Goal: Task Accomplishment & Management: Manage account settings

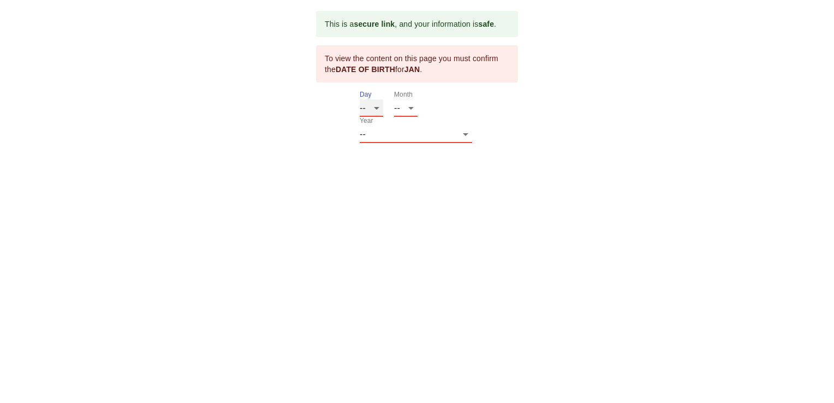
click at [381, 113] on select "-- 01 02 03 04 05 06 07 08 09 10 11 12 13 14 15 16 17 18 19 20 21 22 23 24 25 2…" at bounding box center [371, 107] width 23 height 17
select select "07"
click at [360, 99] on select "-- 01 02 03 04 05 06 07 08 09 10 11 12 13 14 15 16 17 18 19 20 21 22 23 24 25 2…" at bounding box center [371, 107] width 23 height 17
click at [405, 108] on select "-- 01 02 03 04 05 06 07 08 09 10 11 12" at bounding box center [405, 107] width 23 height 17
select select "09"
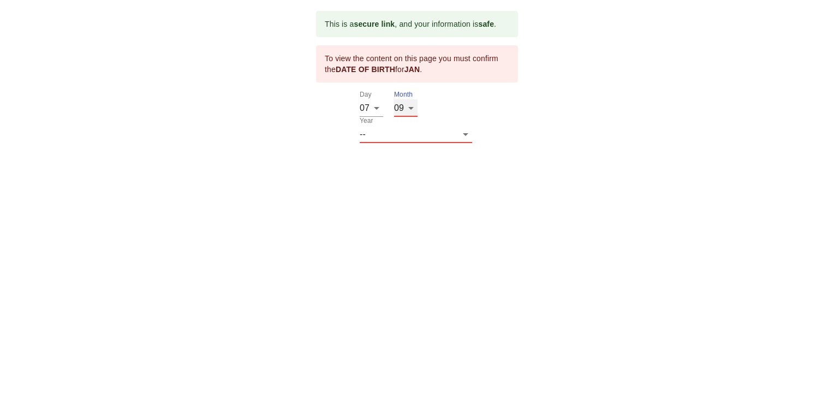
click at [394, 99] on select "-- 01 02 03 04 05 06 07 08 09 10 11 12" at bounding box center [405, 107] width 23 height 17
drag, startPoint x: 452, startPoint y: 102, endPoint x: 453, endPoint y: 109, distance: 7.1
click at [452, 126] on select "-- 2025 2024 2023 2022 2021 2020 2019 2018 2017 2016 2015 2014 2013 2012 2011 2…" at bounding box center [416, 134] width 112 height 17
click at [459, 126] on select "-- 2025 2024 2023 2022 2021 2020 2019 2018 2017 2016 2015 2014 2013 2012 2011 2…" at bounding box center [416, 134] width 112 height 17
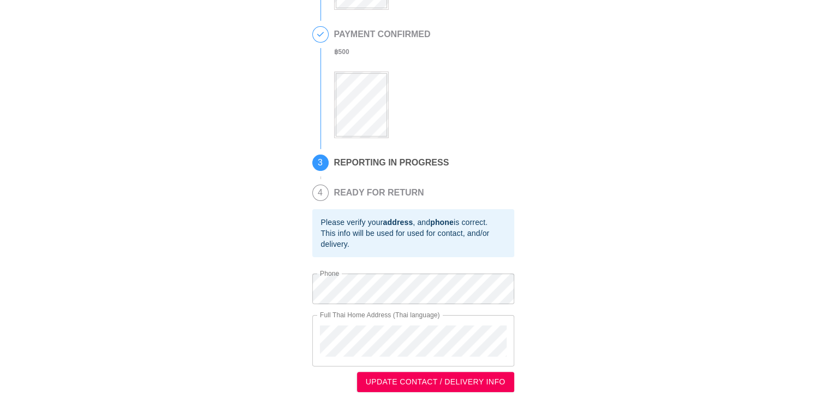
scroll to position [195, 0]
click at [459, 383] on span "UPDATE CONTACT / DELIVERY INFO" at bounding box center [436, 382] width 140 height 14
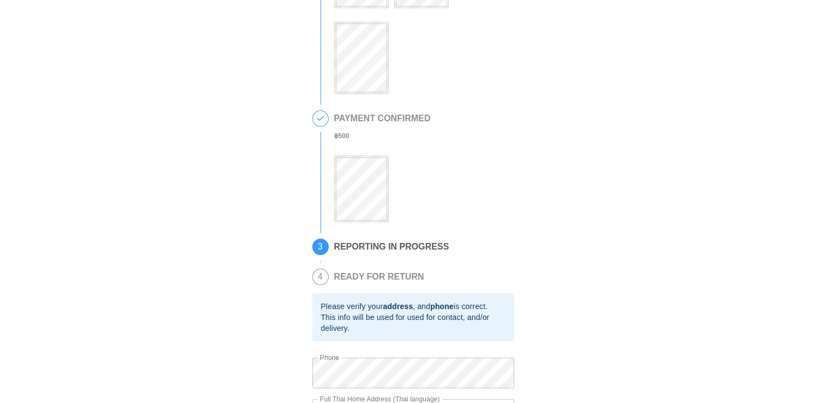
scroll to position [0, 0]
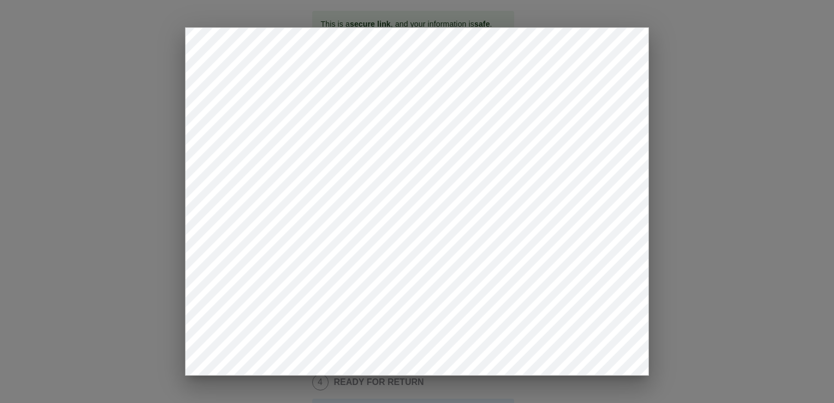
drag, startPoint x: 677, startPoint y: 157, endPoint x: 654, endPoint y: 141, distance: 28.3
